Goal: Entertainment & Leisure: Consume media (video, audio)

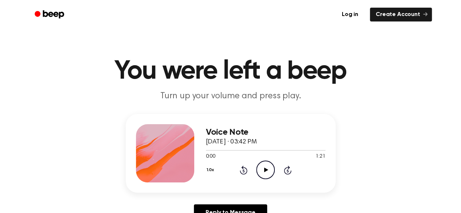
click at [264, 167] on icon "Play Audio" at bounding box center [265, 170] width 19 height 19
drag, startPoint x: 217, startPoint y: 151, endPoint x: 189, endPoint y: 154, distance: 28.2
click at [189, 154] on div "Voice Note September 6, 2025 · 03:42 PM 0:10 1:21 Your browser does not support…" at bounding box center [231, 153] width 210 height 79
click at [241, 171] on icon "Rewind 5 seconds" at bounding box center [244, 170] width 8 height 9
click at [242, 171] on icon "Rewind 5 seconds" at bounding box center [244, 170] width 8 height 9
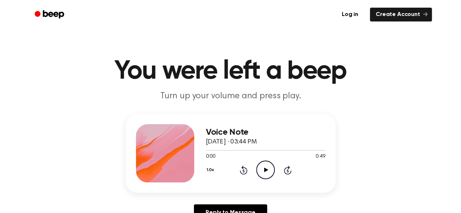
click at [268, 167] on icon "Play Audio" at bounding box center [265, 170] width 19 height 19
click at [266, 166] on icon "Play Audio" at bounding box center [265, 170] width 19 height 19
click at [265, 173] on icon at bounding box center [265, 170] width 3 height 5
click at [240, 173] on icon "Rewind 5 seconds" at bounding box center [244, 170] width 8 height 9
click at [245, 173] on icon "Rewind 5 seconds" at bounding box center [244, 170] width 8 height 9
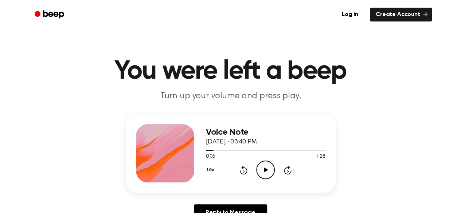
click at [270, 171] on icon "Play Audio" at bounding box center [265, 170] width 19 height 19
click at [263, 174] on icon "Pause Audio" at bounding box center [265, 170] width 19 height 19
click at [244, 171] on icon at bounding box center [244, 171] width 2 height 3
click at [262, 168] on icon "Play Audio" at bounding box center [265, 170] width 19 height 19
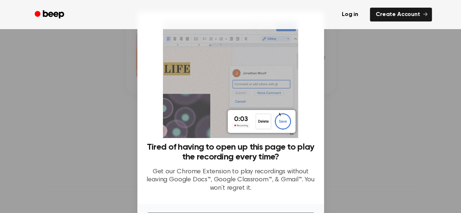
scroll to position [52, 0]
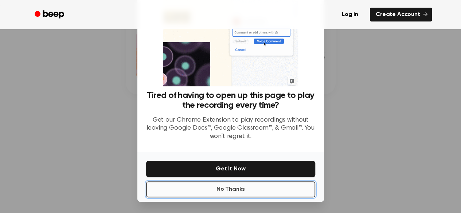
click at [244, 192] on button "No Thanks" at bounding box center [230, 190] width 169 height 16
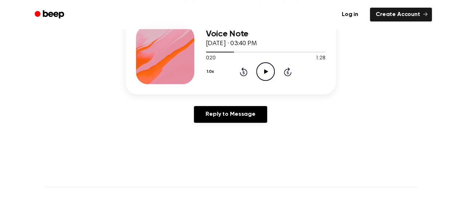
scroll to position [64, 0]
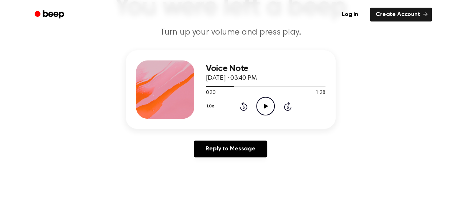
click at [246, 105] on icon at bounding box center [244, 106] width 8 height 9
click at [270, 106] on icon "Play Audio" at bounding box center [265, 106] width 19 height 19
click at [246, 108] on icon "Rewind 5 seconds" at bounding box center [244, 106] width 8 height 9
